Goal: Communication & Community: Answer question/provide support

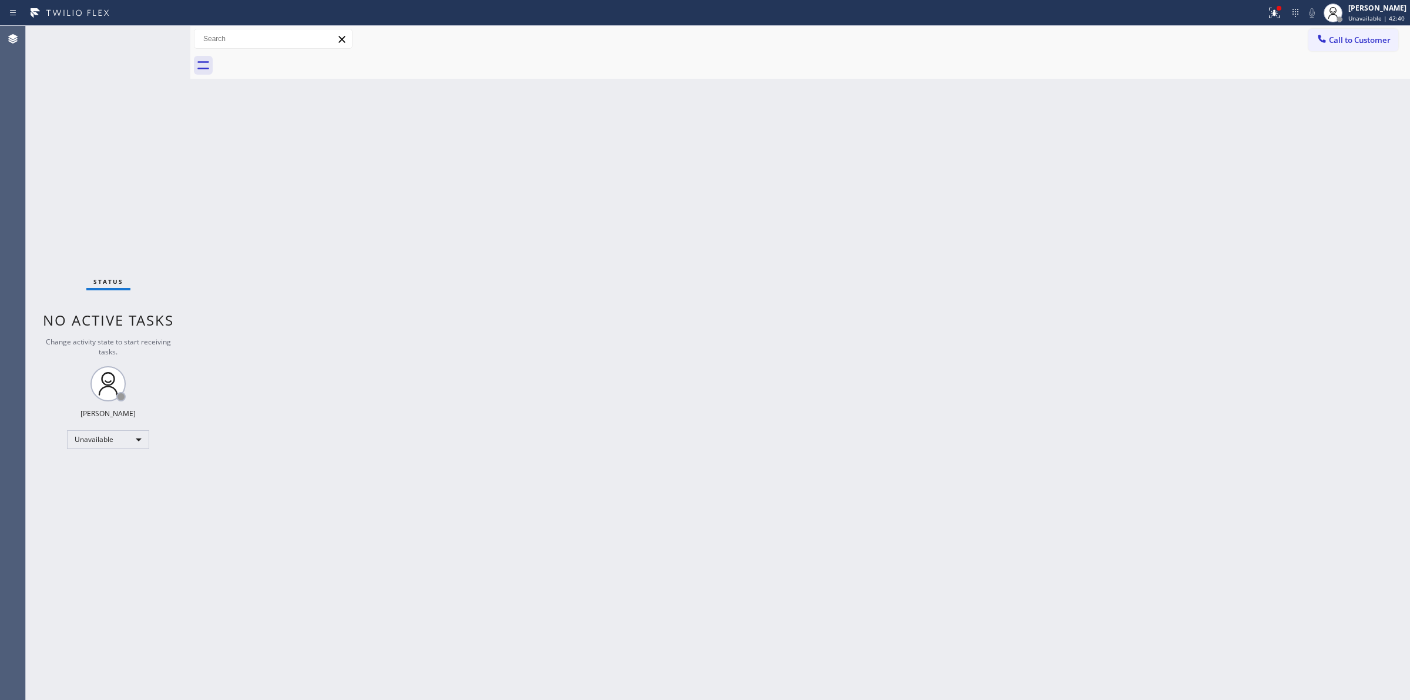
click at [1335, 39] on span "Call to Customer" at bounding box center [1360, 40] width 62 height 11
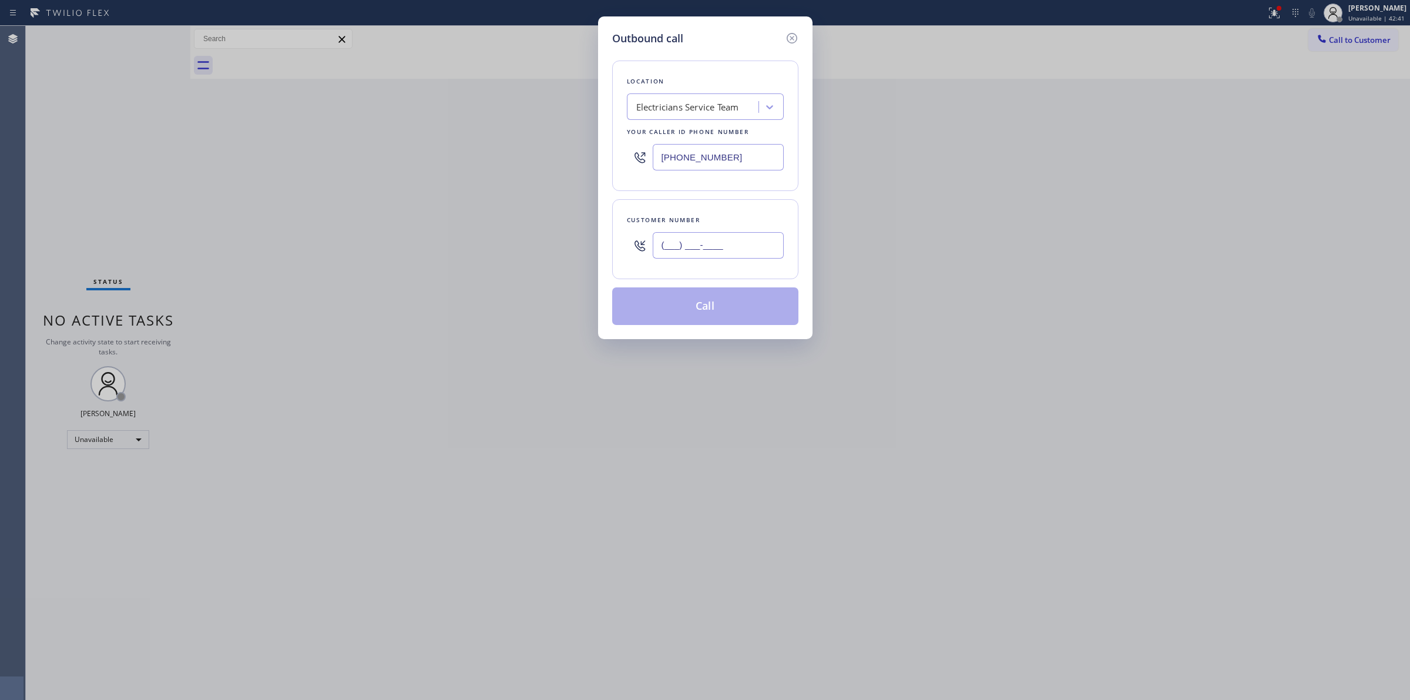
paste input "text"
click at [738, 251] on input "(___) ___-____" at bounding box center [718, 245] width 131 height 26
paste input "562) 713-2283"
type input "[PHONE_NUMBER]"
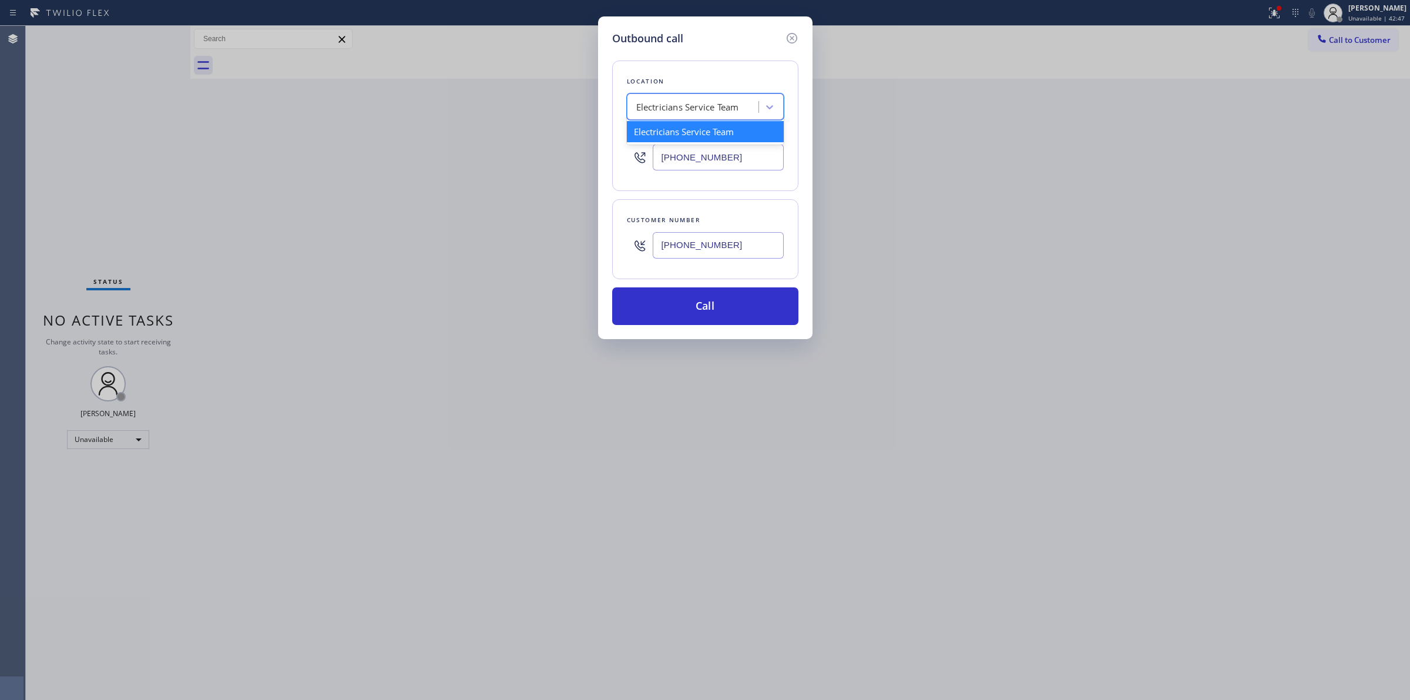
click at [711, 108] on div "Electricians Service Team" at bounding box center [687, 107] width 103 height 14
paste input "5 Star Appliance Repair"
type input "5 Star Appliance Repair"
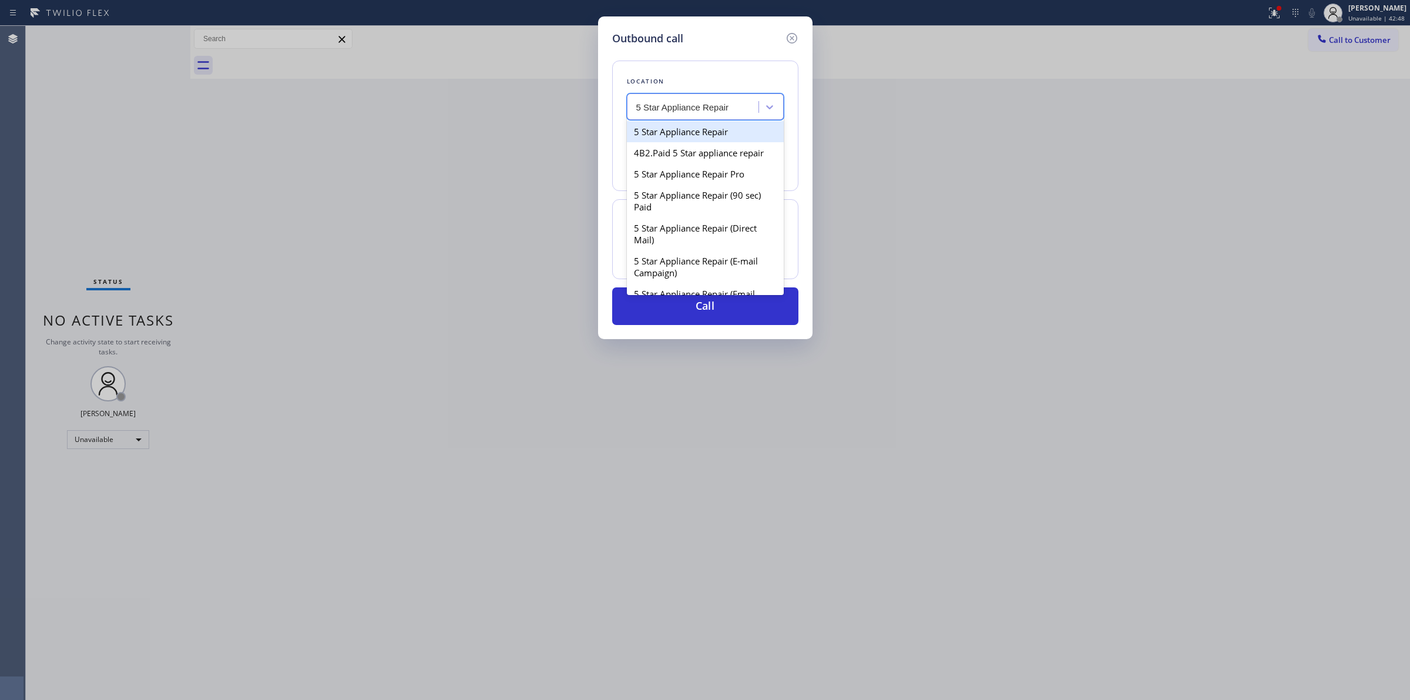
click at [689, 127] on div "5 Star Appliance Repair" at bounding box center [705, 131] width 157 height 21
type input "[PHONE_NUMBER]"
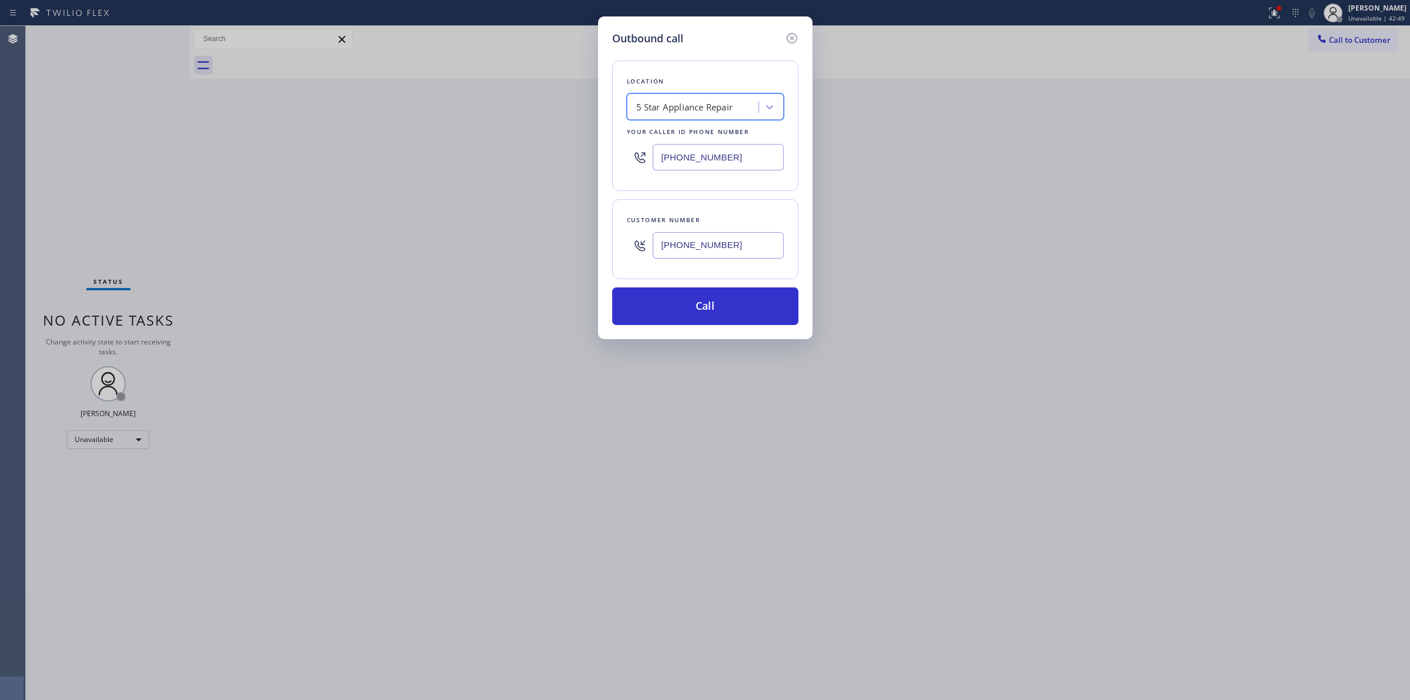
click at [727, 152] on input "[PHONE_NUMBER]" at bounding box center [718, 157] width 131 height 26
click at [730, 324] on button "Call" at bounding box center [705, 306] width 186 height 38
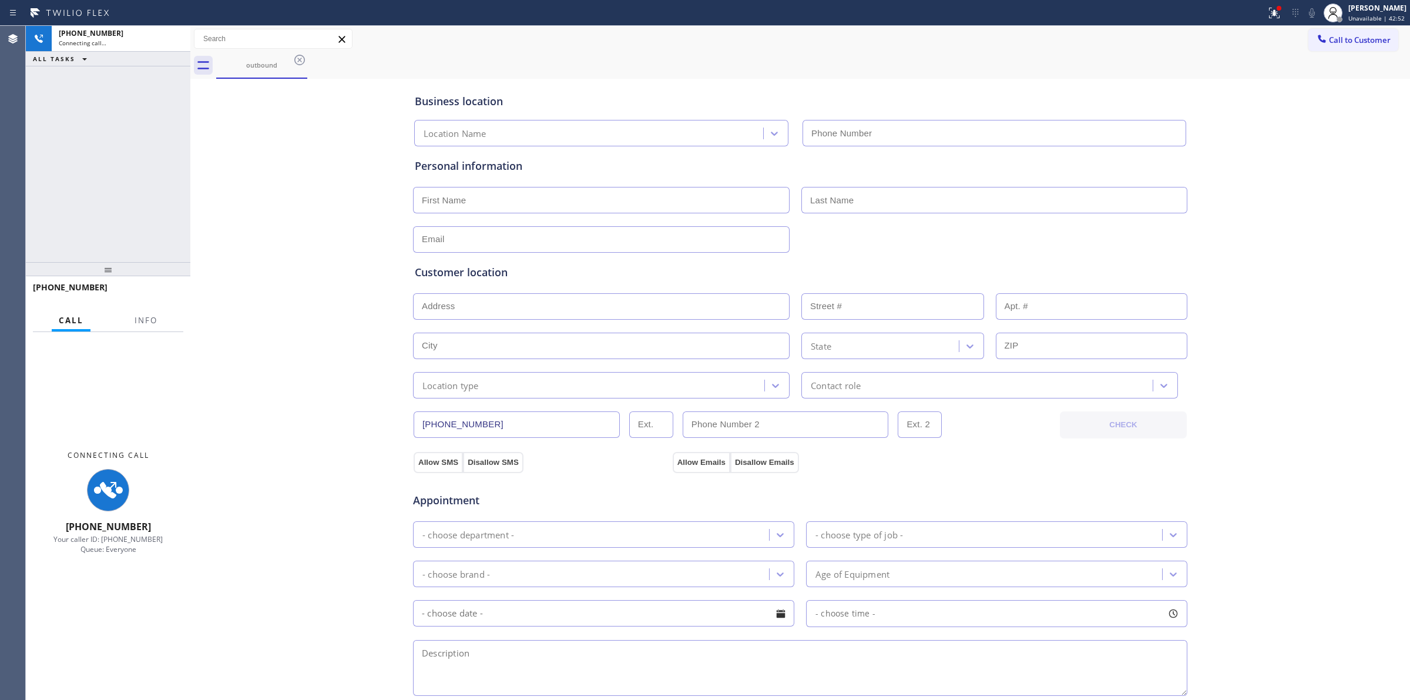
type input "[PHONE_NUMBER]"
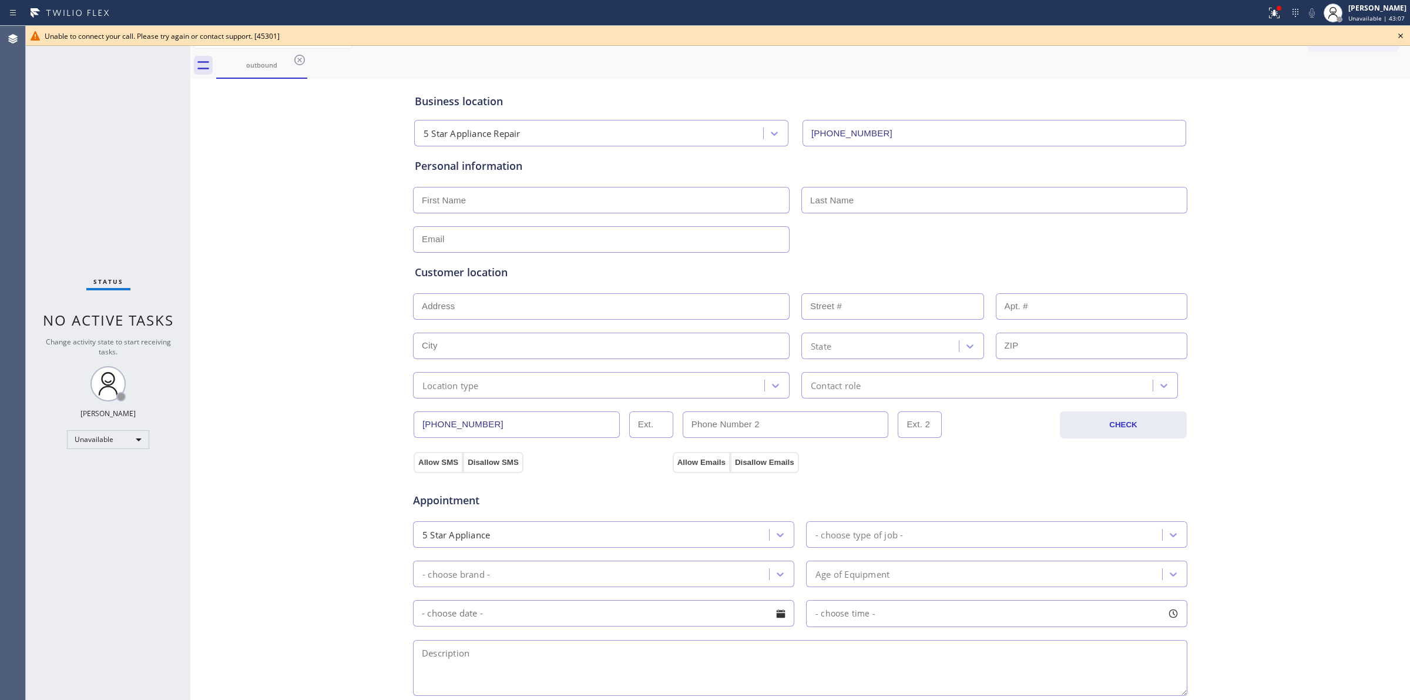
drag, startPoint x: 1383, startPoint y: 116, endPoint x: 1376, endPoint y: 53, distance: 62.7
click at [1383, 115] on div "Business location 5 Star Appliance Repair [PHONE_NUMBER] Personal information C…" at bounding box center [800, 483] width 1214 height 802
click at [1402, 33] on icon at bounding box center [1400, 36] width 14 height 14
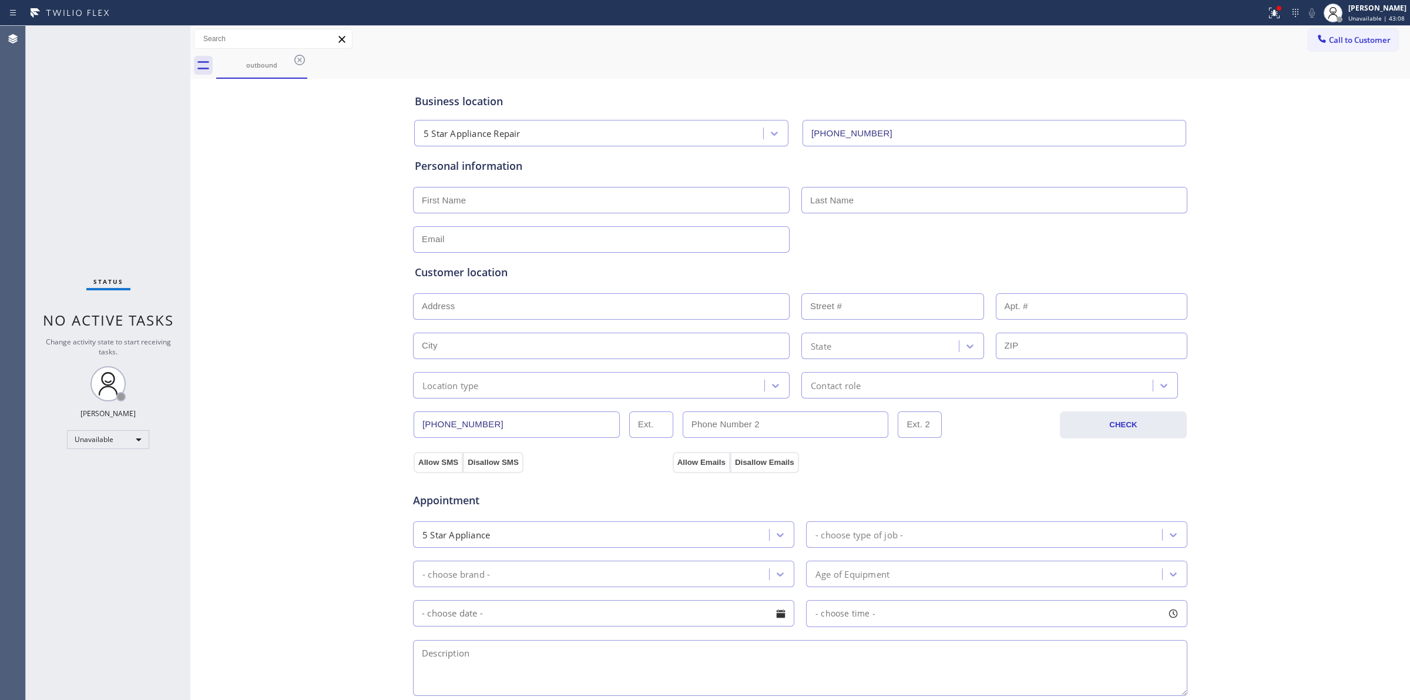
drag, startPoint x: 1362, startPoint y: 37, endPoint x: 1190, endPoint y: 68, distance: 174.2
click at [1361, 38] on span "Call to Customer" at bounding box center [1360, 40] width 62 height 11
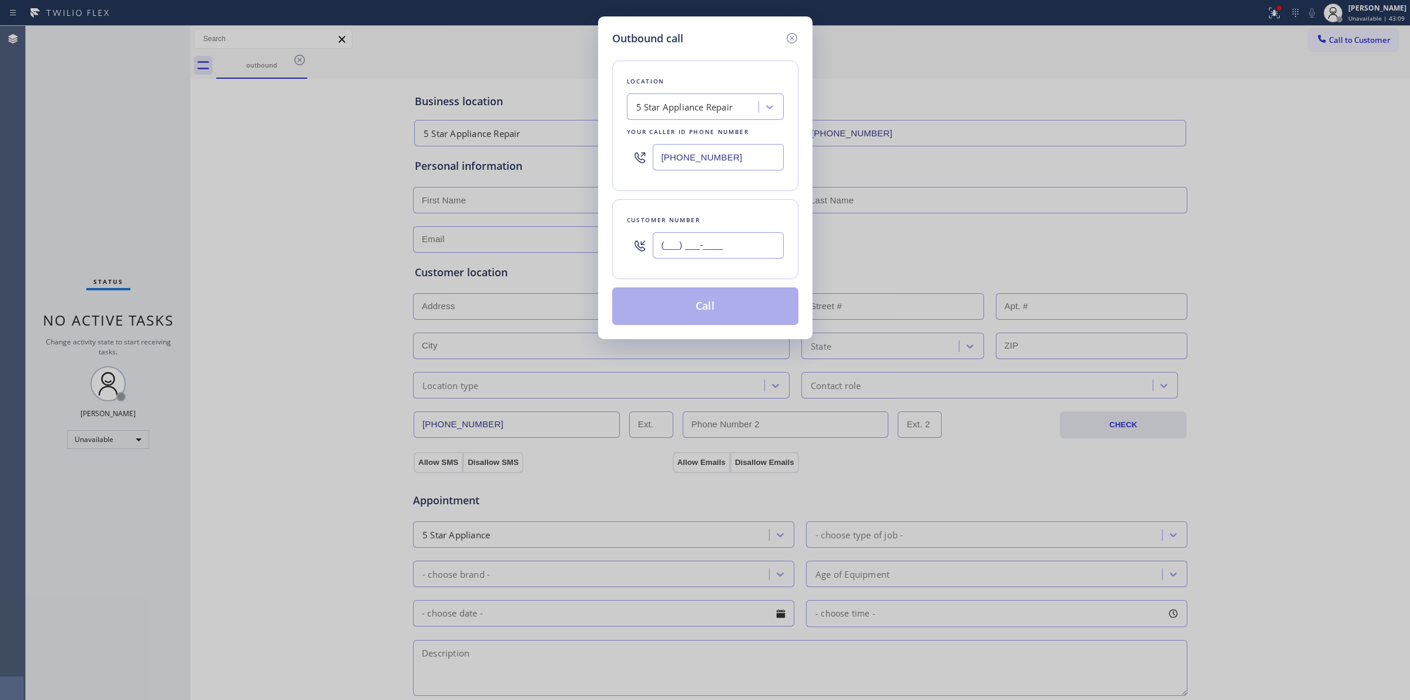
paste input "562) 713-2283"
click at [744, 236] on input "[PHONE_NUMBER]" at bounding box center [718, 245] width 131 height 26
type input "[PHONE_NUMBER]"
click at [709, 292] on button "Call" at bounding box center [705, 306] width 186 height 38
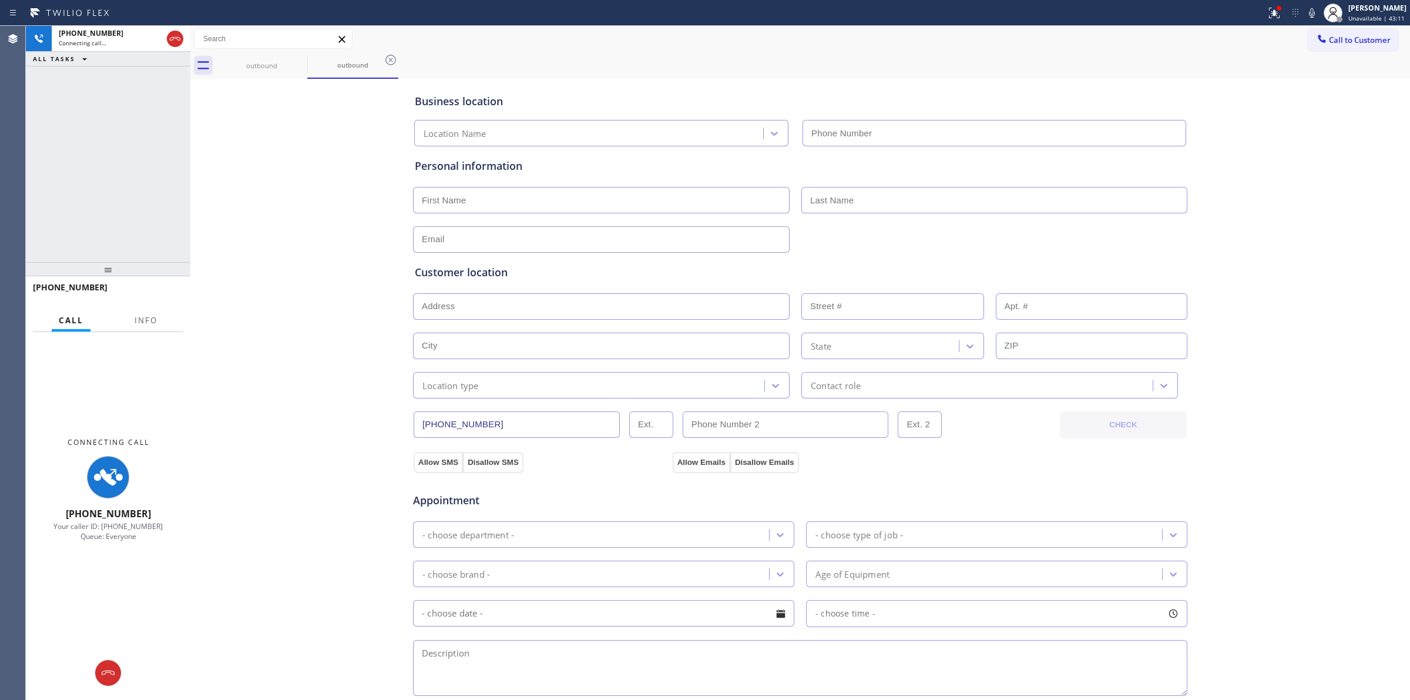
type input "[PHONE_NUMBER]"
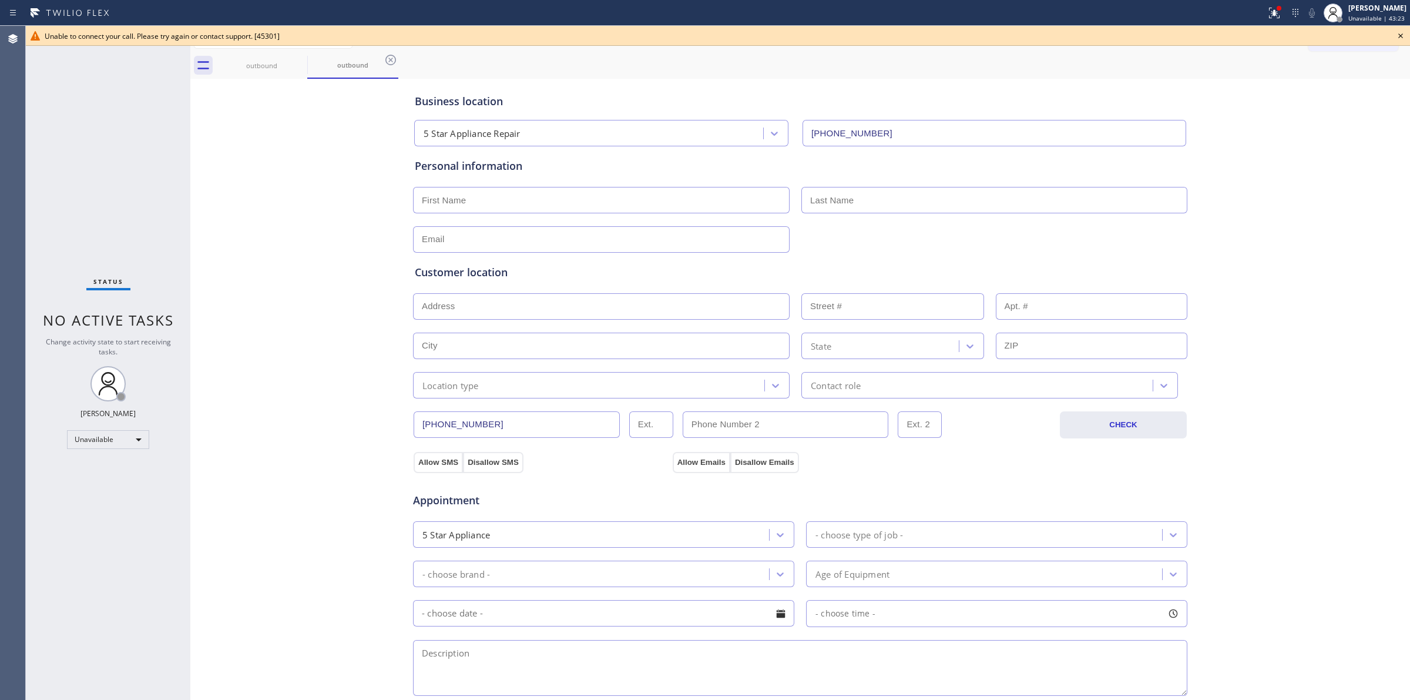
click at [1397, 36] on icon at bounding box center [1400, 36] width 14 height 14
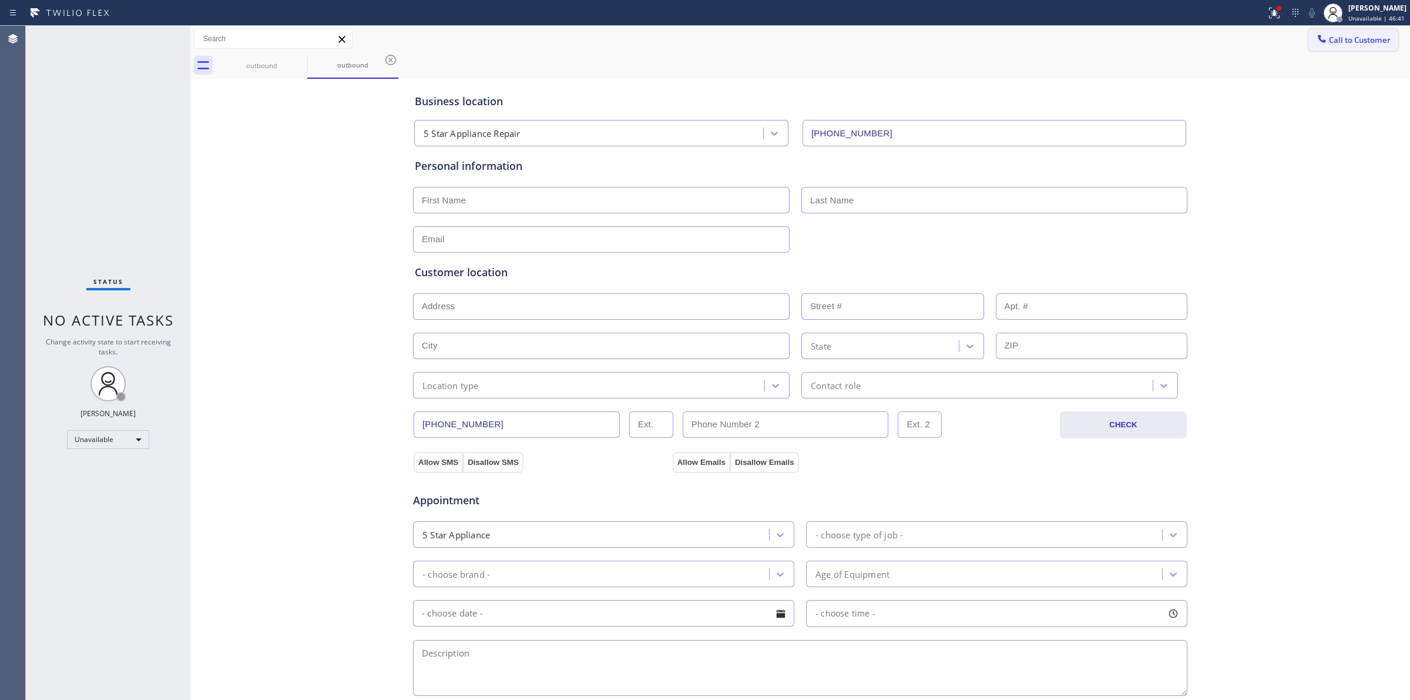
click at [1329, 39] on span "Call to Customer" at bounding box center [1360, 40] width 62 height 11
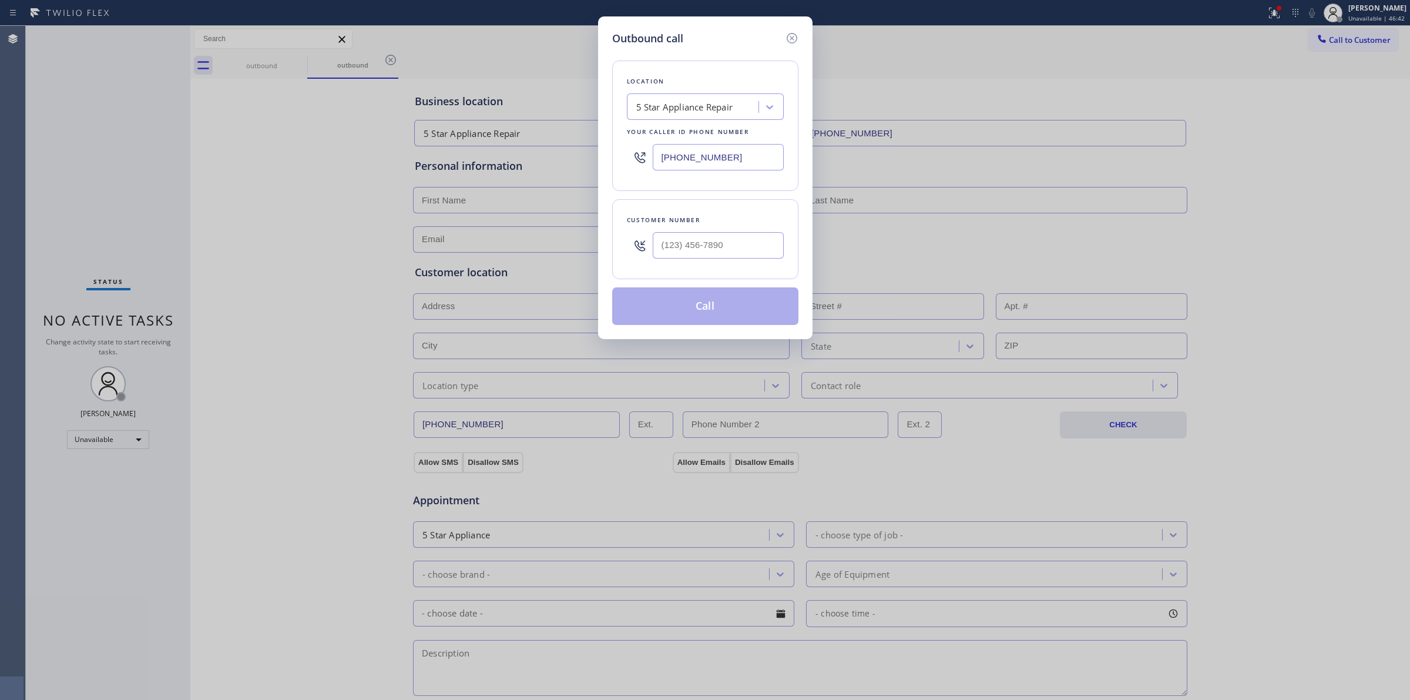
drag, startPoint x: 735, startPoint y: 156, endPoint x: 478, endPoint y: 142, distance: 258.3
click at [579, 156] on div "Outbound call Location 5 Star Appliance Repair Your caller id phone number [PHO…" at bounding box center [705, 350] width 1410 height 700
paste input "310) 400-5899"
type input "[PHONE_NUMBER]"
click at [745, 230] on div at bounding box center [718, 245] width 131 height 38
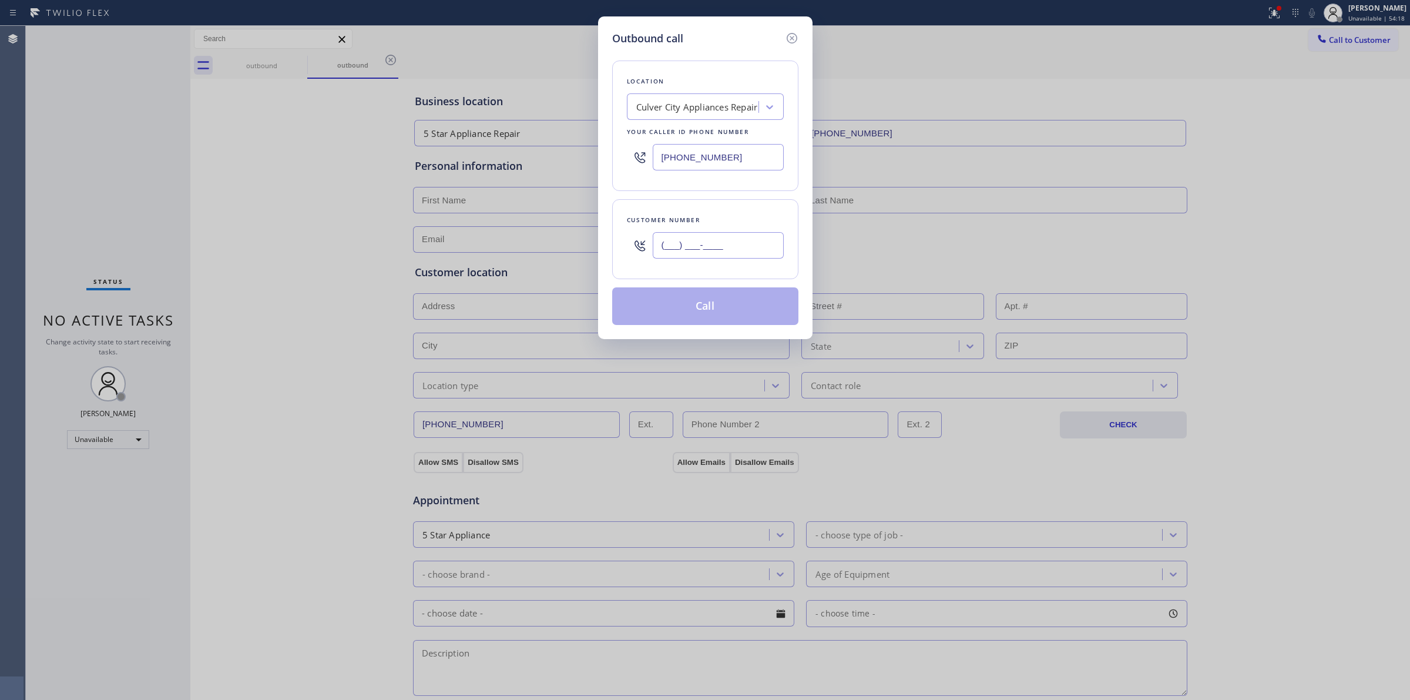
paste input "562) 713-2283"
click at [738, 242] on input "(___) ___-____" at bounding box center [718, 245] width 131 height 26
type input "[PHONE_NUMBER]"
paste input "5 Star Appliance Repair"
type input "5 Star Appliance Repair"
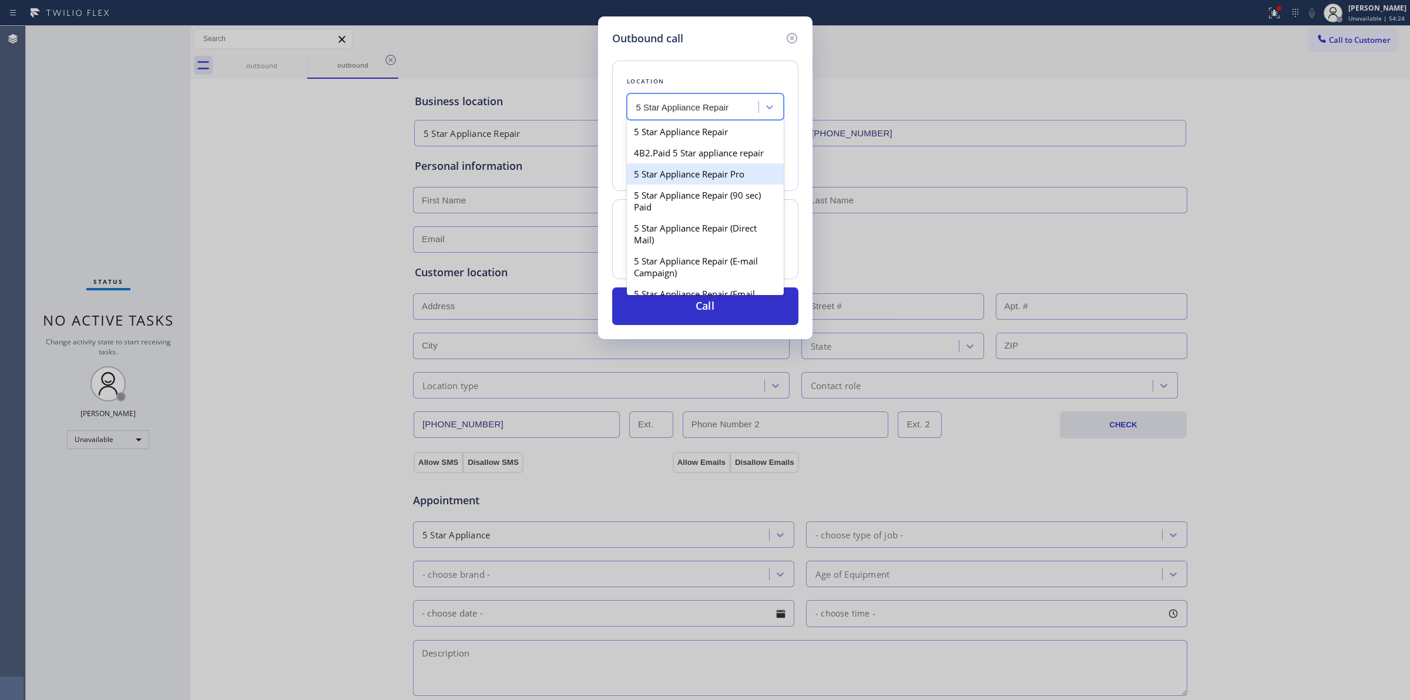
click at [702, 174] on div "5 Star Appliance Repair Pro" at bounding box center [705, 173] width 157 height 21
type input "[PHONE_NUMBER]"
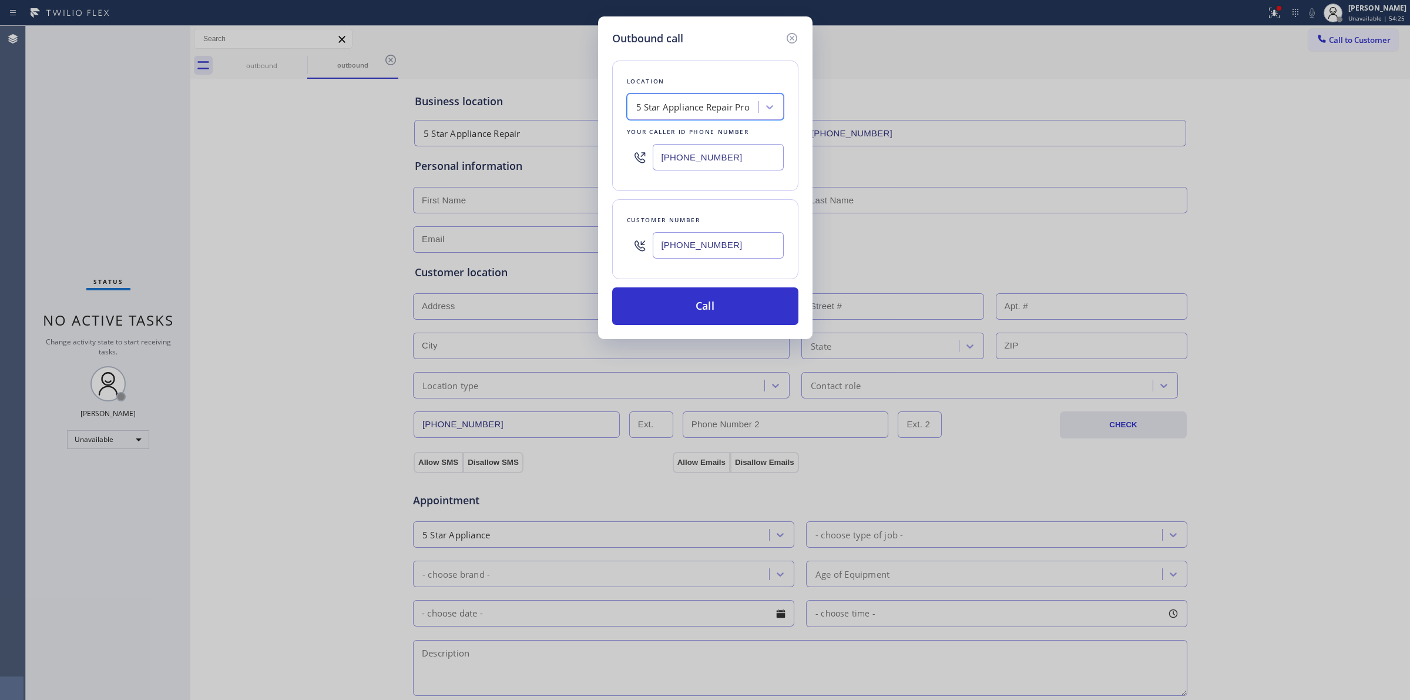
click at [740, 163] on input "[PHONE_NUMBER]" at bounding box center [718, 157] width 131 height 26
click at [728, 303] on button "Call" at bounding box center [705, 306] width 186 height 38
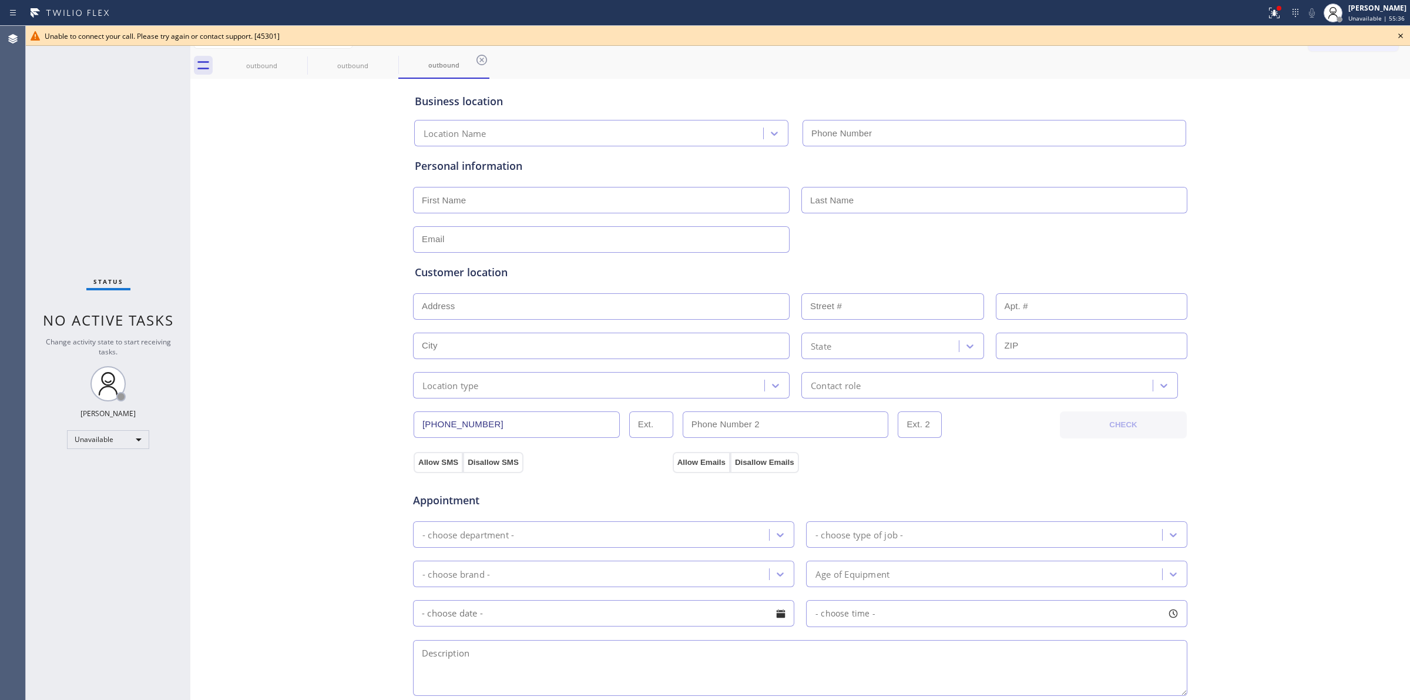
type input "[PHONE_NUMBER]"
drag, startPoint x: 1363, startPoint y: 130, endPoint x: 1369, endPoint y: 100, distance: 30.6
click at [1363, 121] on div "Business location 5 Star Appliance Repair Pro [PHONE_NUMBER] Personal informati…" at bounding box center [800, 483] width 1214 height 802
click at [1408, 28] on div "Unable to connect your call. Please try again or contact support. [45301]" at bounding box center [718, 36] width 1384 height 20
drag, startPoint x: 1407, startPoint y: 29, endPoint x: 1400, endPoint y: 33, distance: 8.2
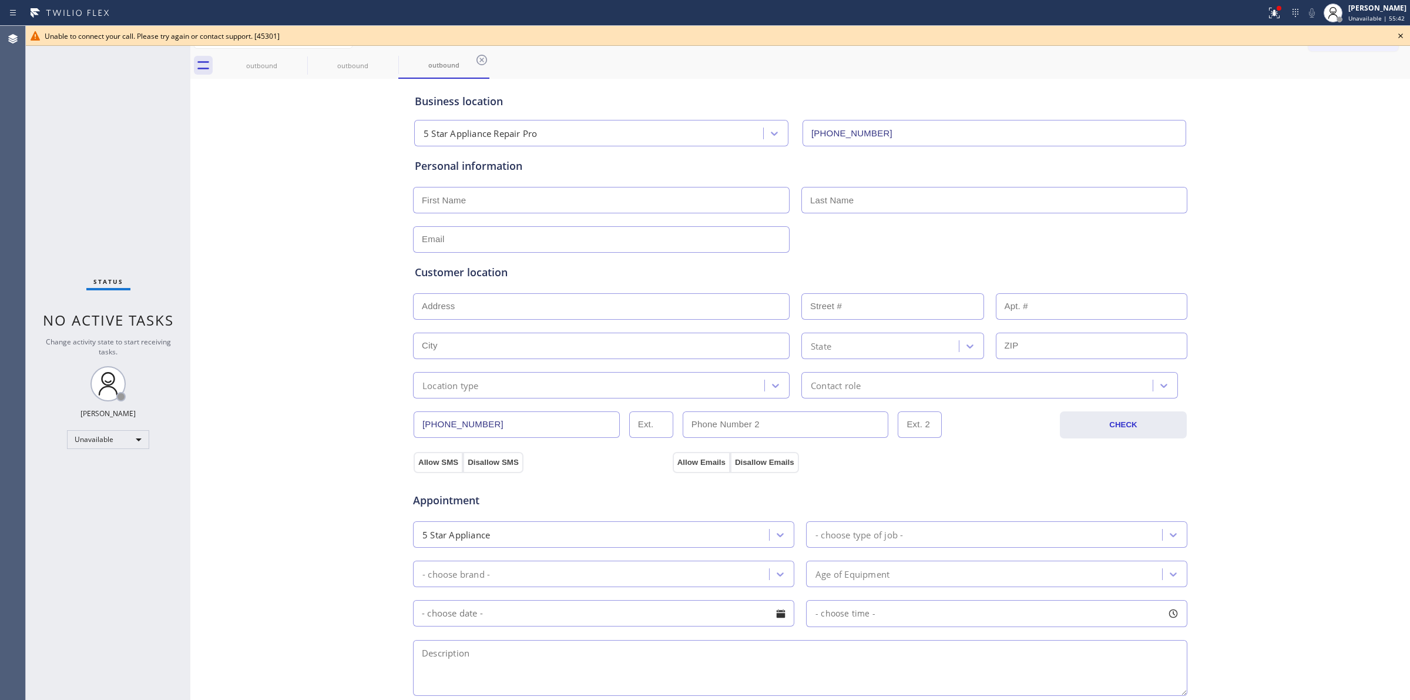
click at [1406, 30] on icon at bounding box center [1400, 36] width 14 height 14
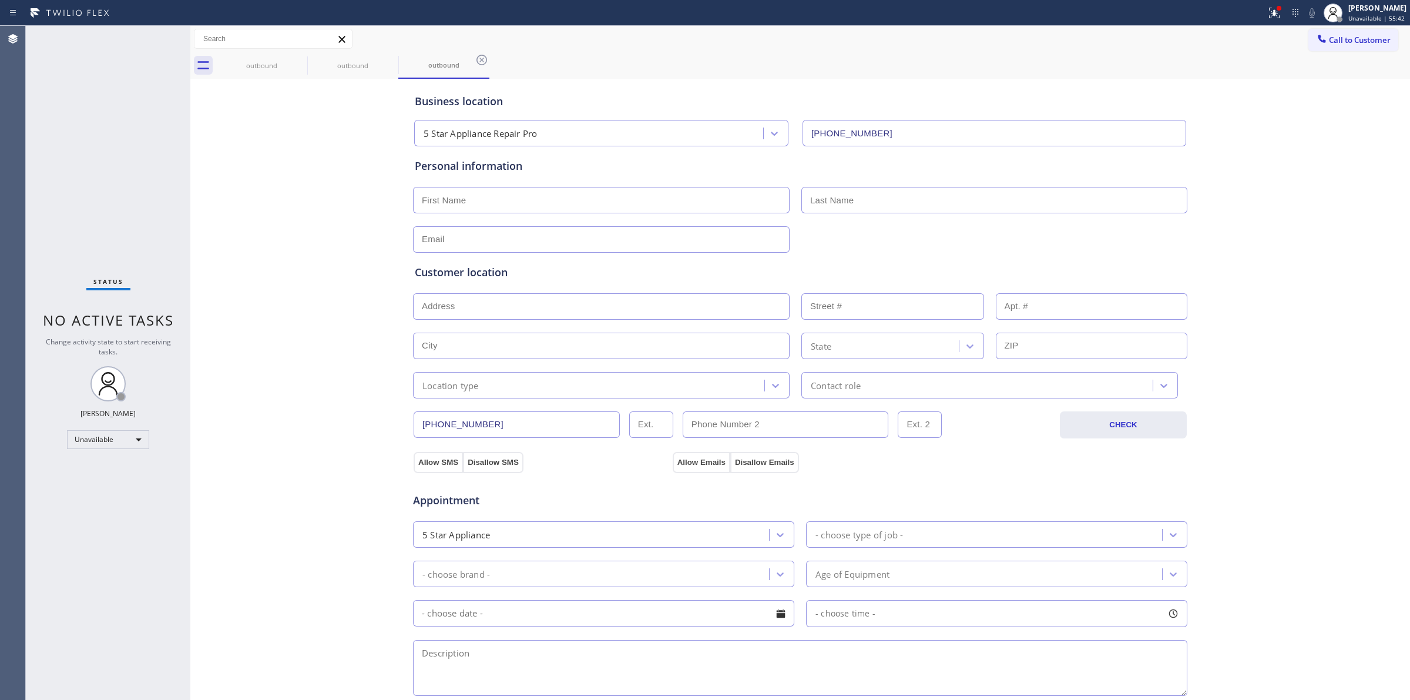
click at [1341, 43] on span "Call to Customer" at bounding box center [1360, 40] width 62 height 11
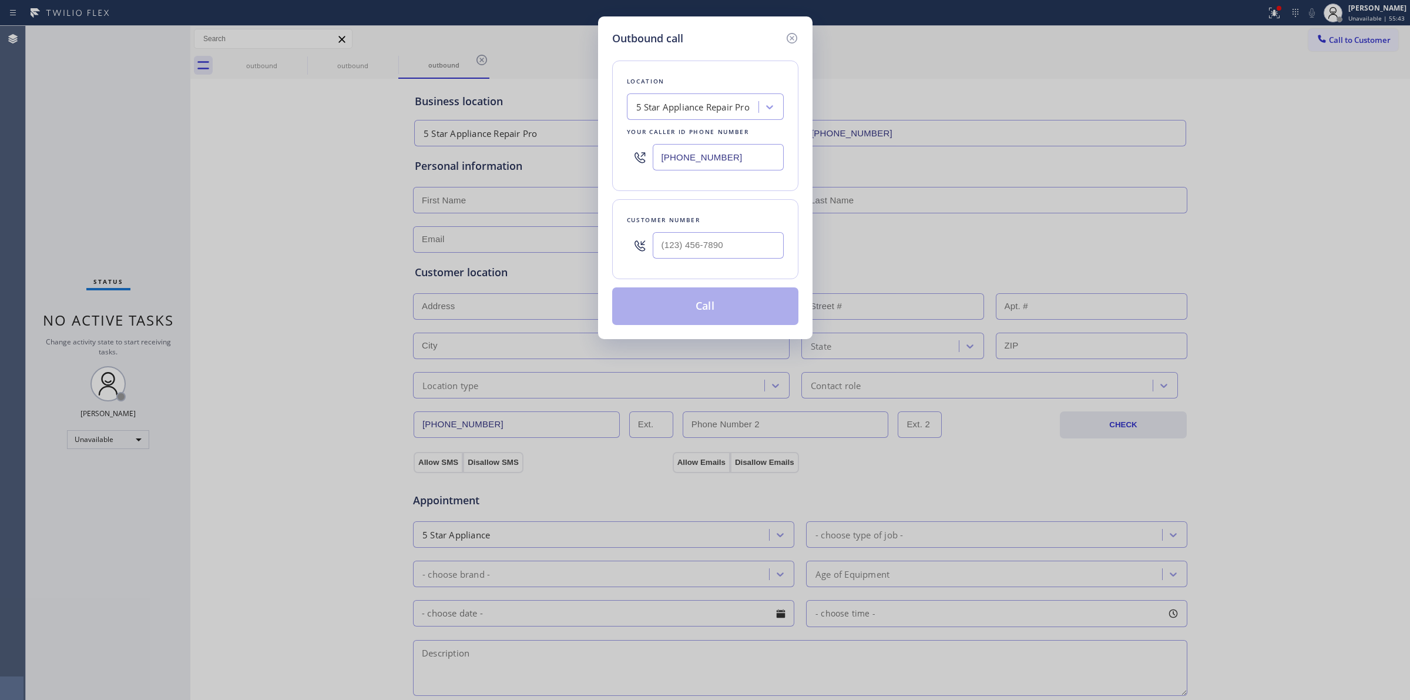
drag, startPoint x: 781, startPoint y: 226, endPoint x: 744, endPoint y: 254, distance: 46.6
click at [777, 229] on div "Customer number" at bounding box center [705, 239] width 186 height 80
paste input "562) 713-2283"
click at [744, 254] on input "(___) ___-____" at bounding box center [718, 245] width 131 height 26
type input "[PHONE_NUMBER]"
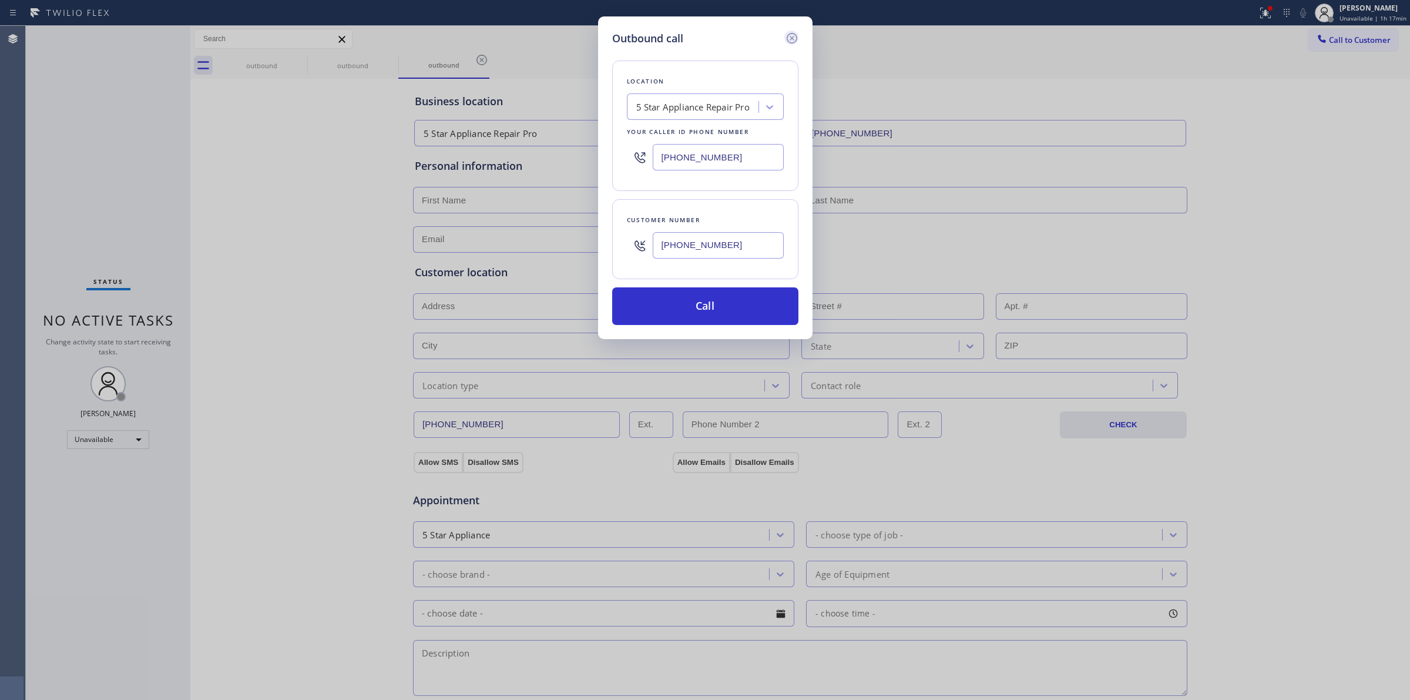
click at [788, 32] on icon at bounding box center [792, 38] width 14 height 14
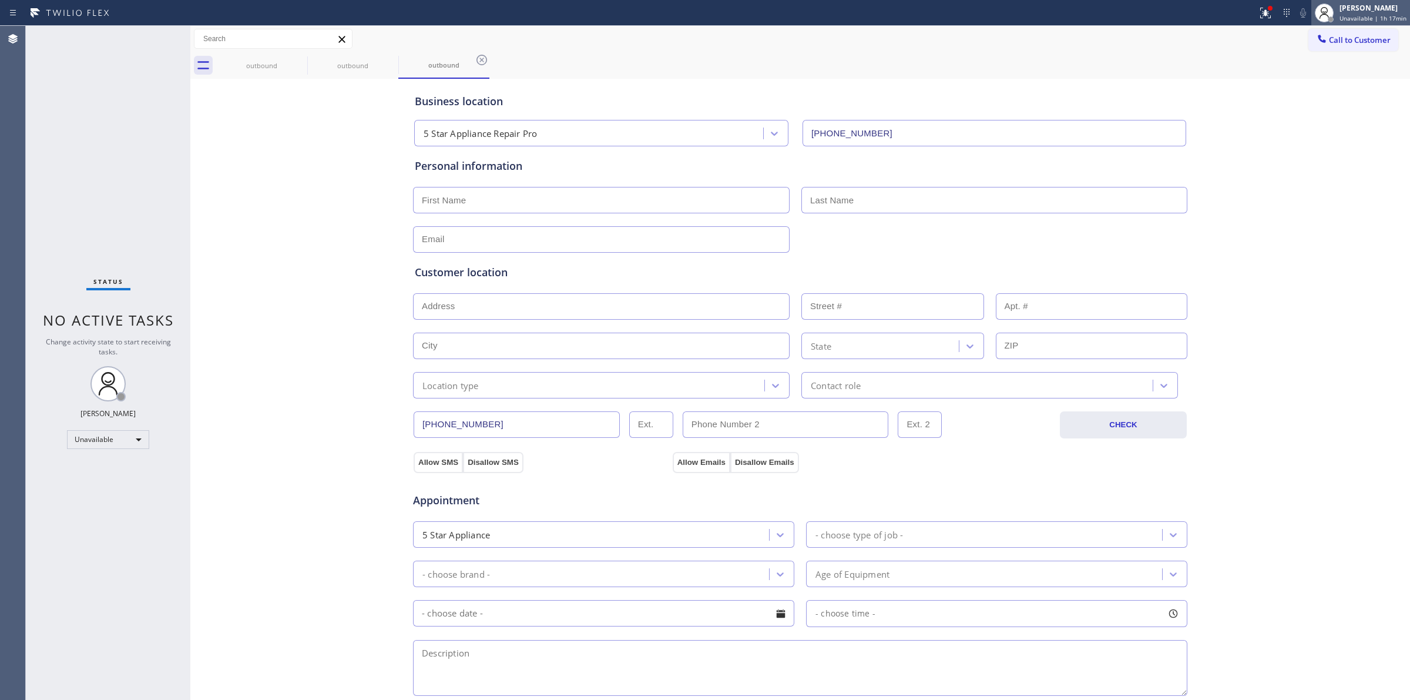
click at [1382, 9] on div "[PERSON_NAME]" at bounding box center [1372, 8] width 67 height 10
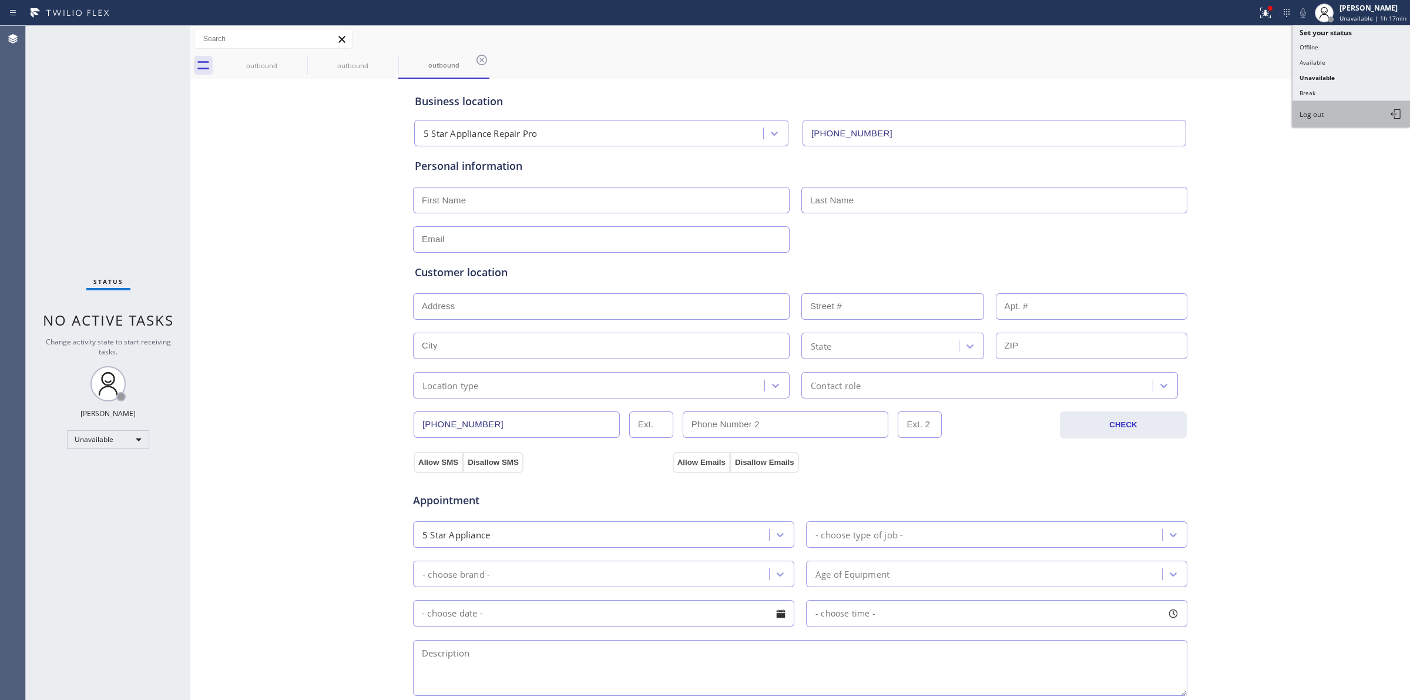
click at [1302, 107] on button "Log out" at bounding box center [1350, 114] width 117 height 26
